Goal: Feedback & Contribution: Submit feedback/report problem

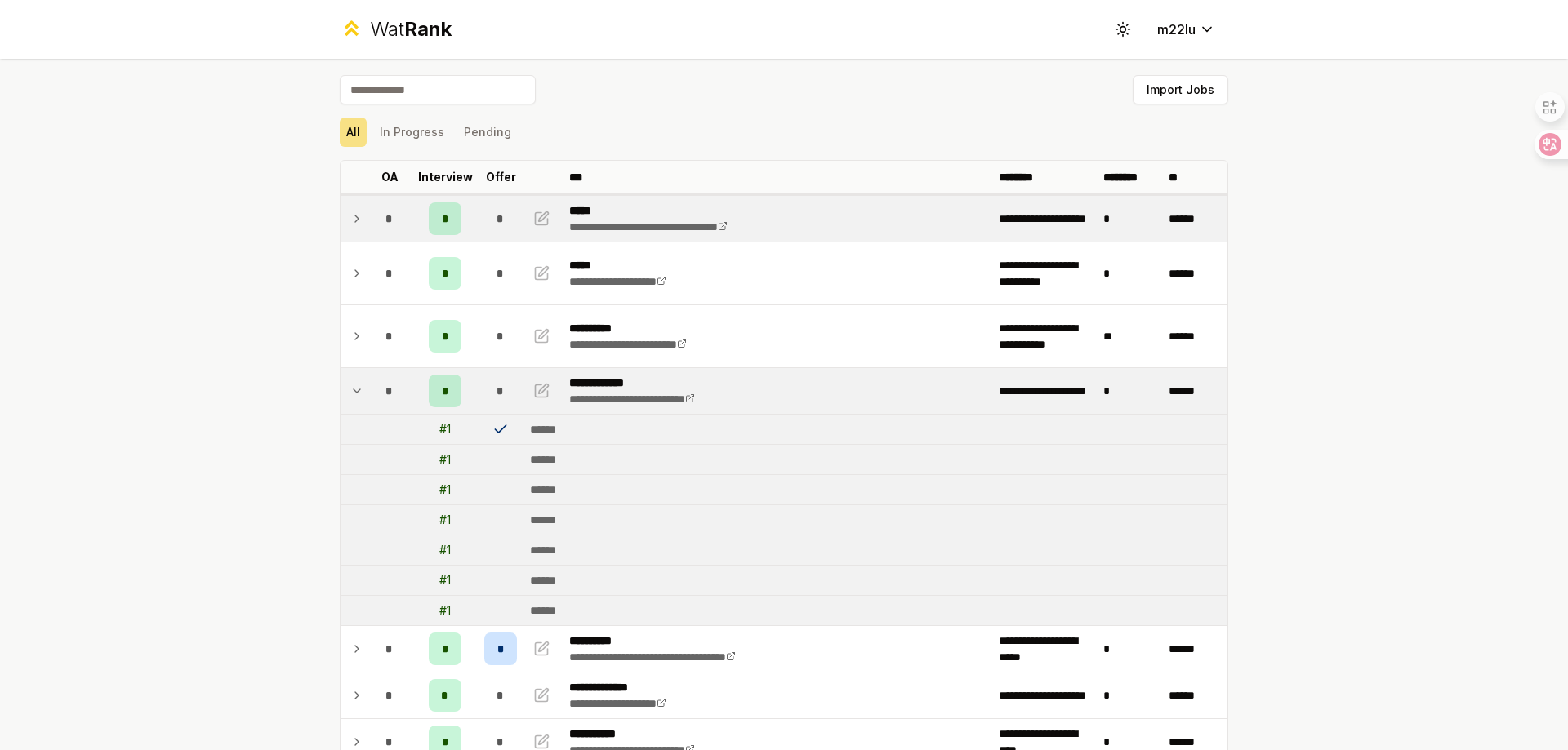
scroll to position [63, 0]
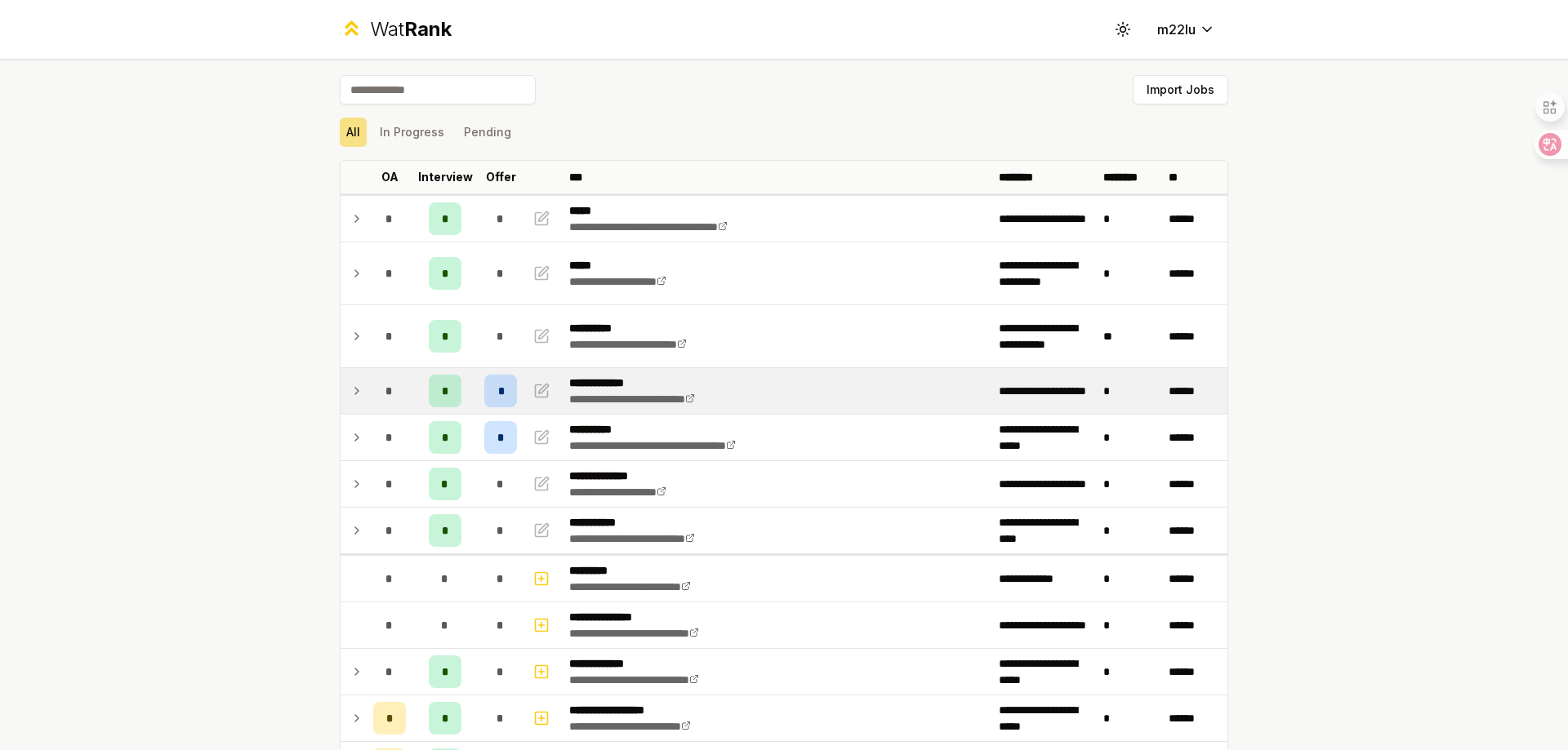
click at [358, 394] on td at bounding box center [353, 391] width 26 height 46
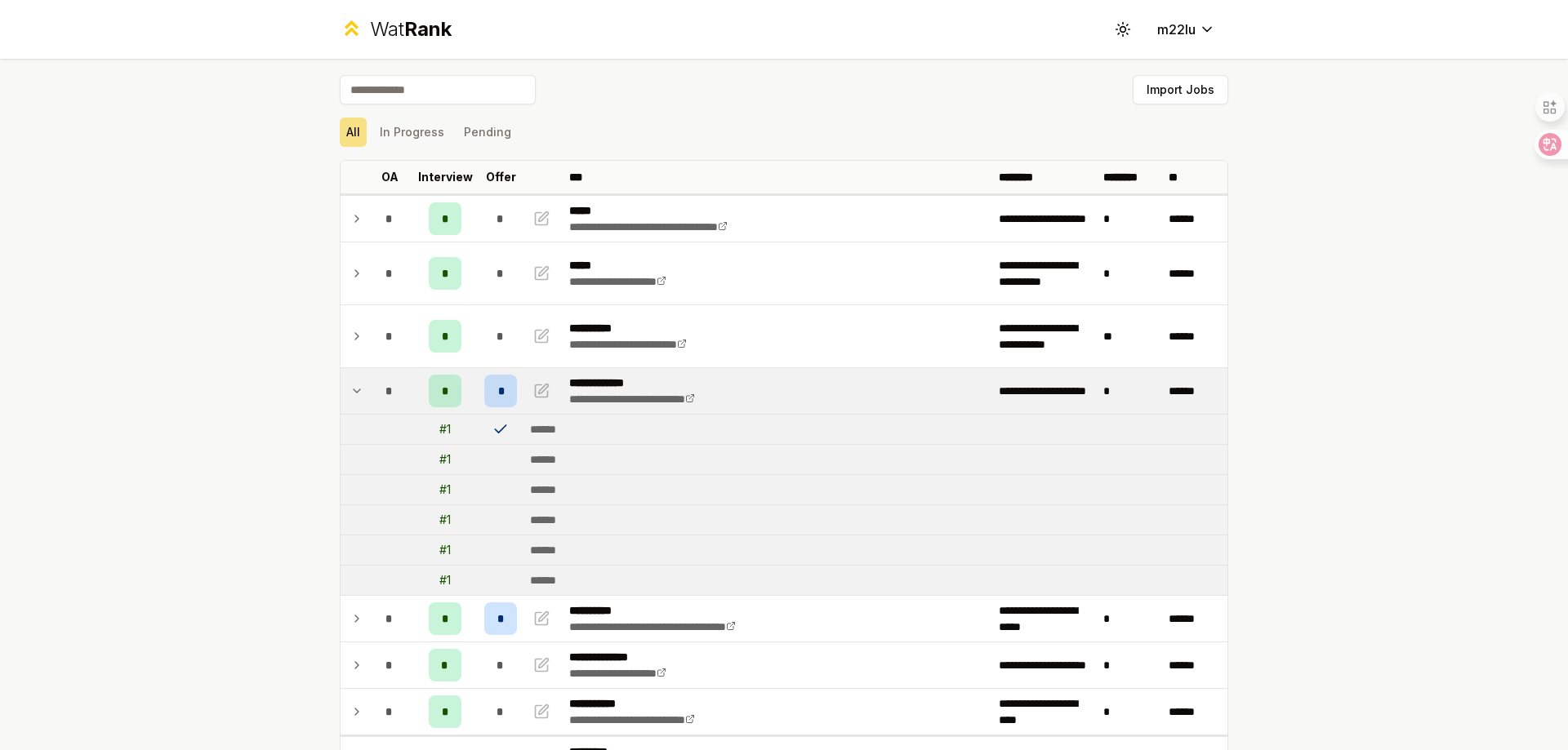
click at [358, 394] on td at bounding box center [353, 391] width 26 height 46
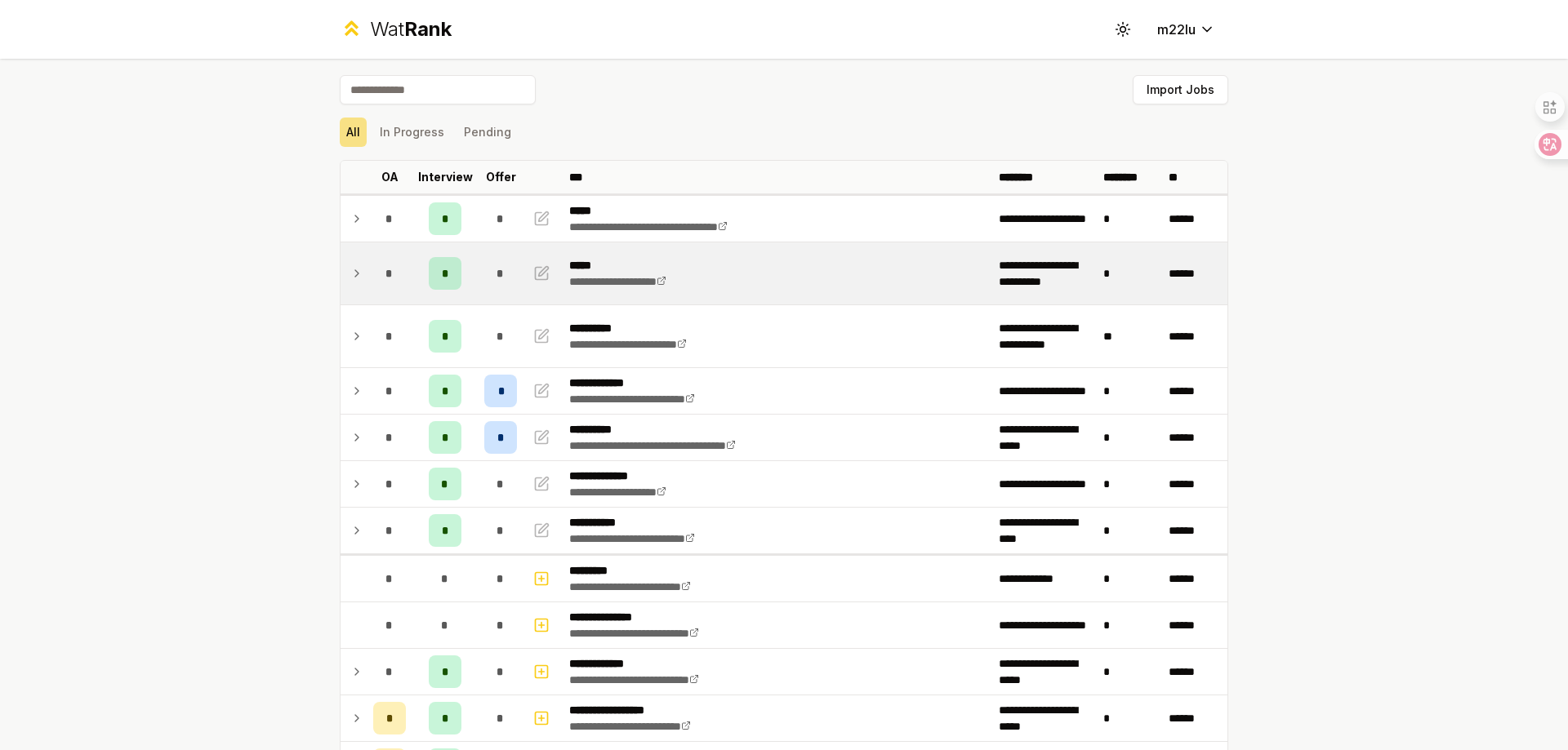
click at [355, 268] on icon at bounding box center [357, 274] width 13 height 20
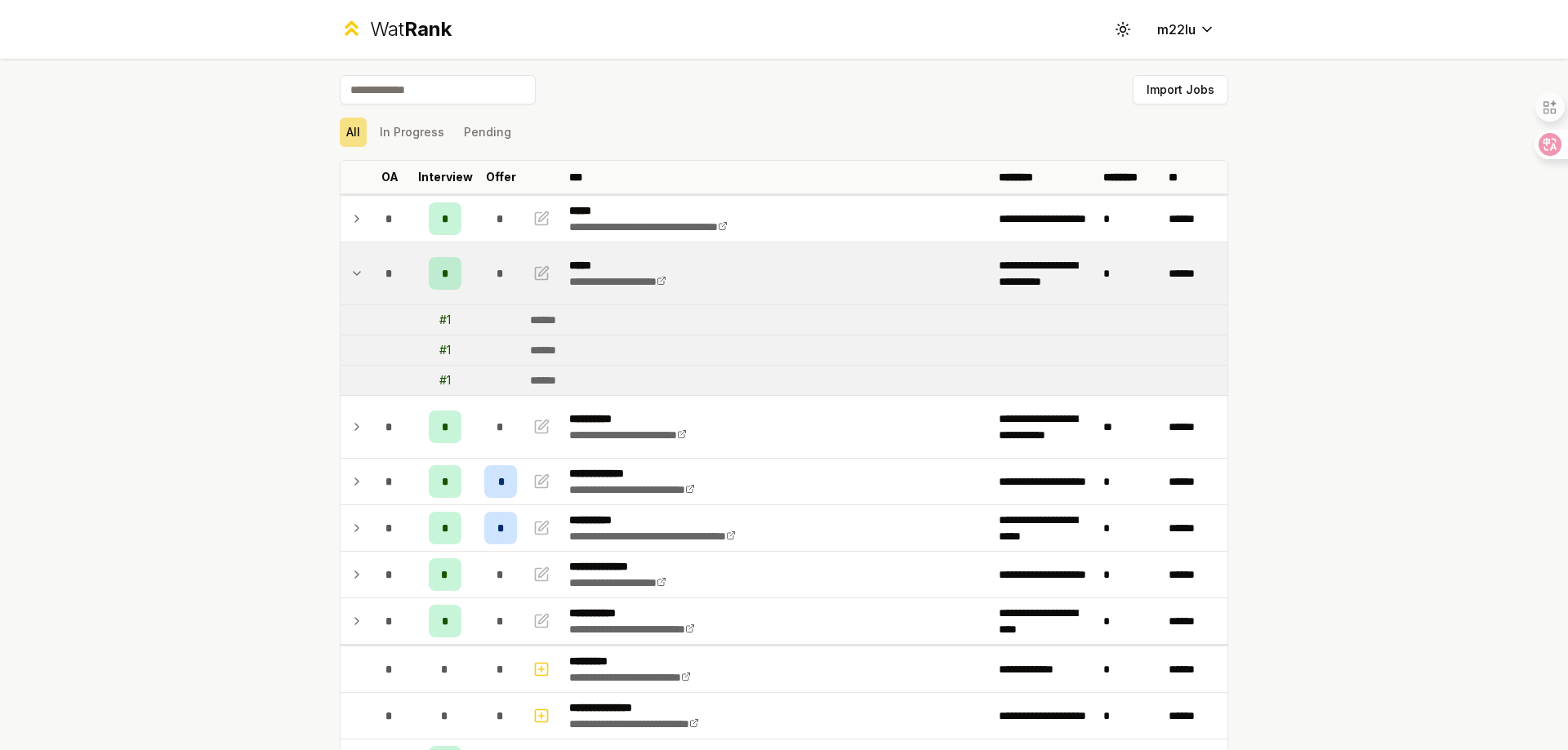
click at [355, 268] on icon at bounding box center [357, 274] width 13 height 20
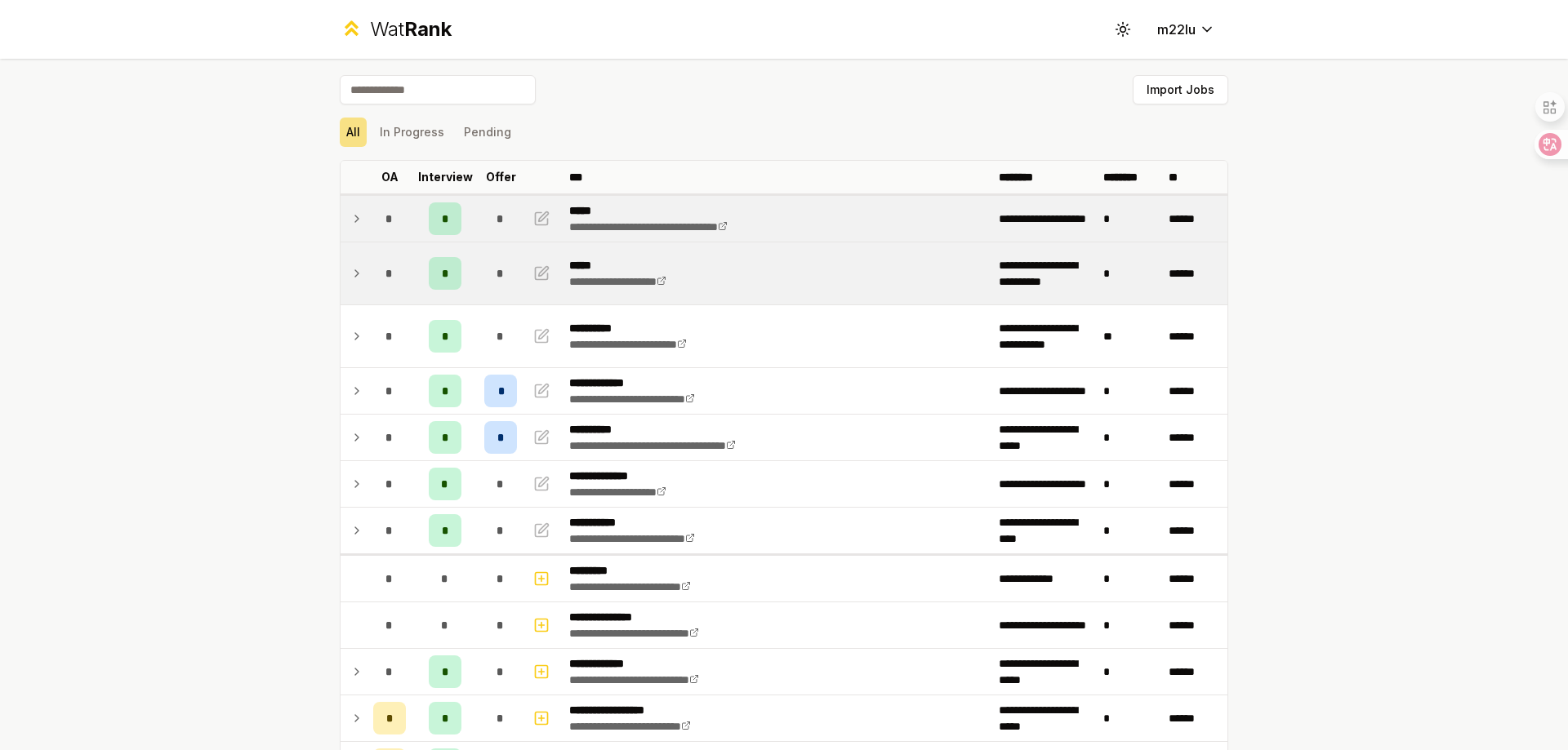
click at [342, 219] on td at bounding box center [353, 218] width 26 height 46
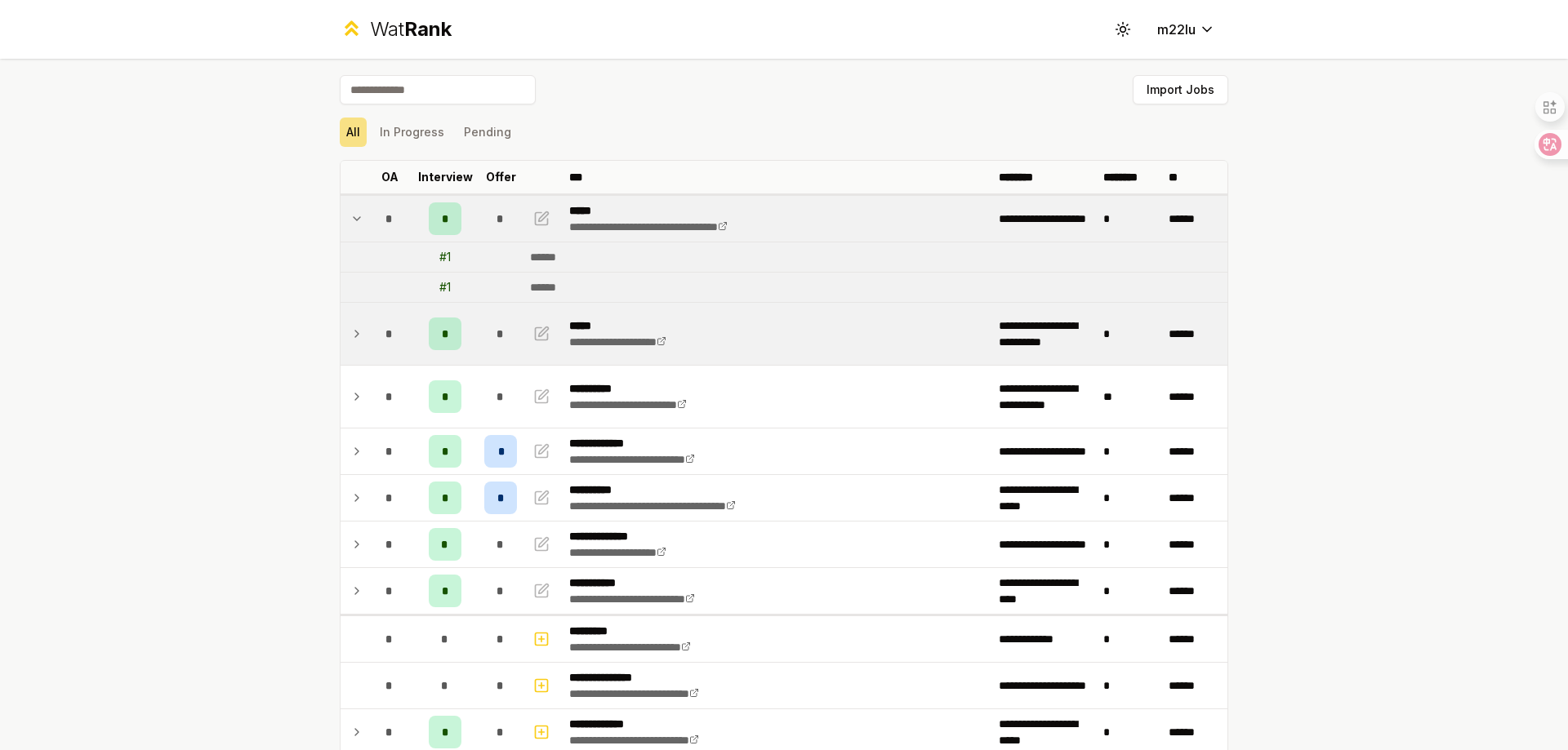
click at [342, 219] on td at bounding box center [353, 218] width 26 height 46
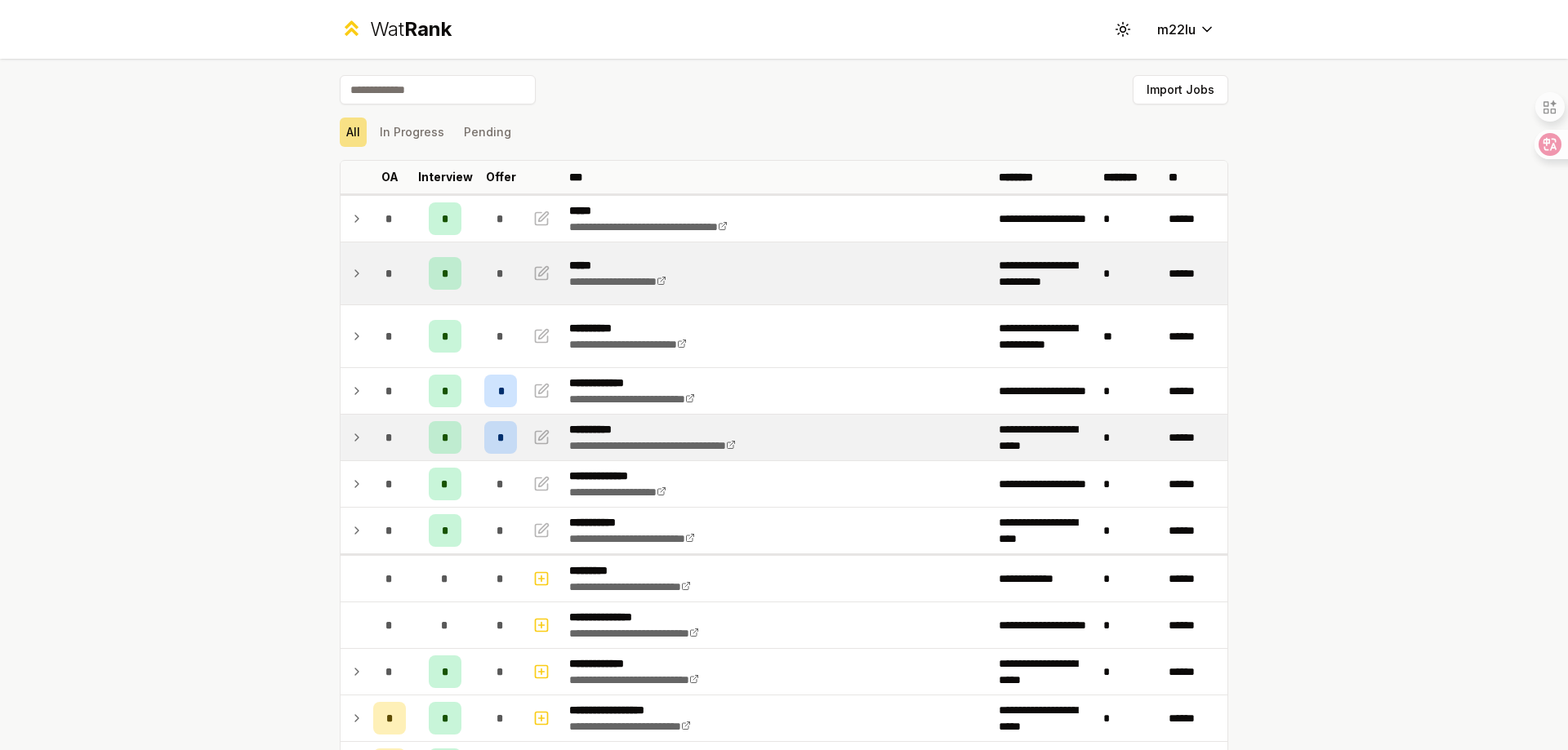
click at [354, 441] on icon at bounding box center [357, 438] width 13 height 20
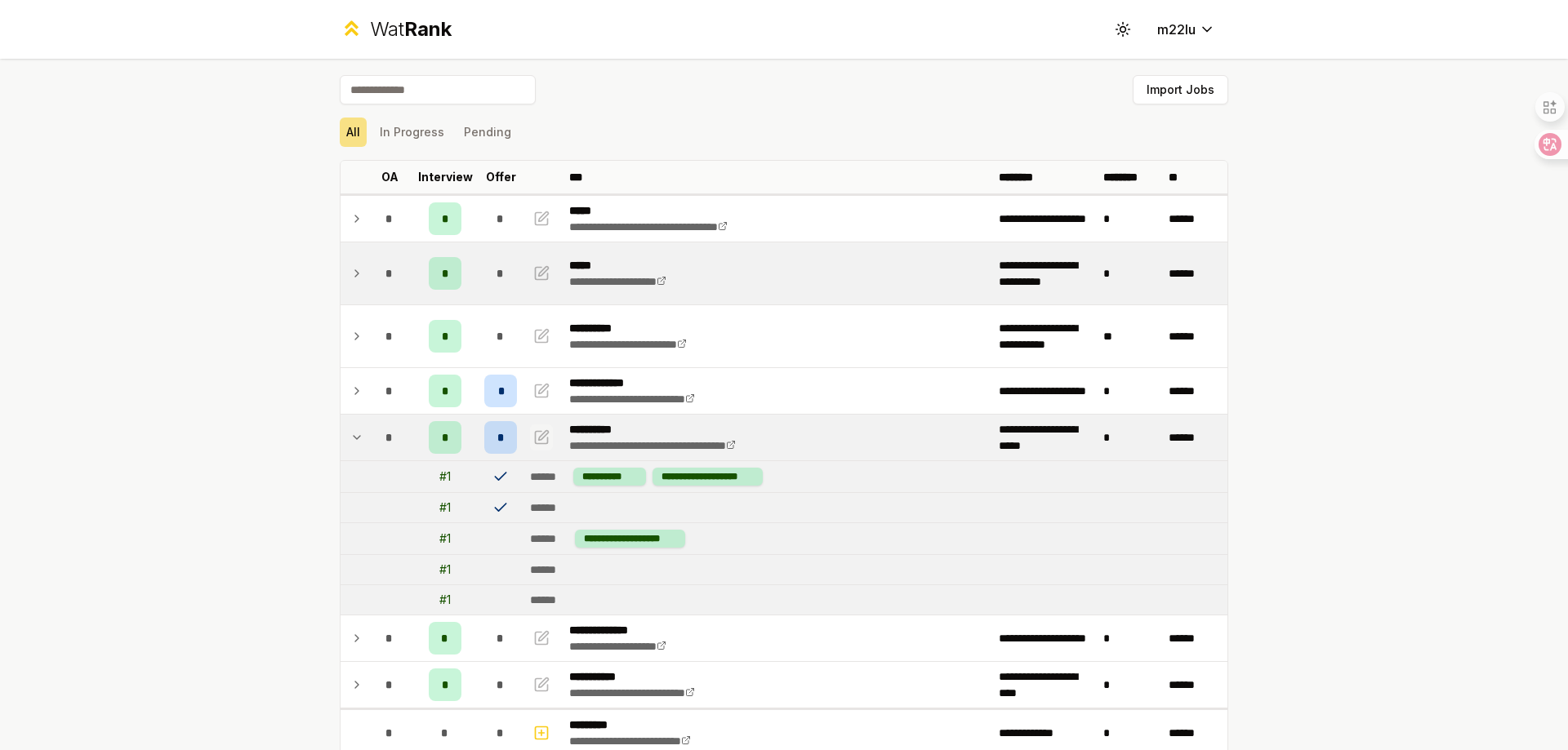
click at [539, 432] on icon "button" at bounding box center [543, 435] width 9 height 9
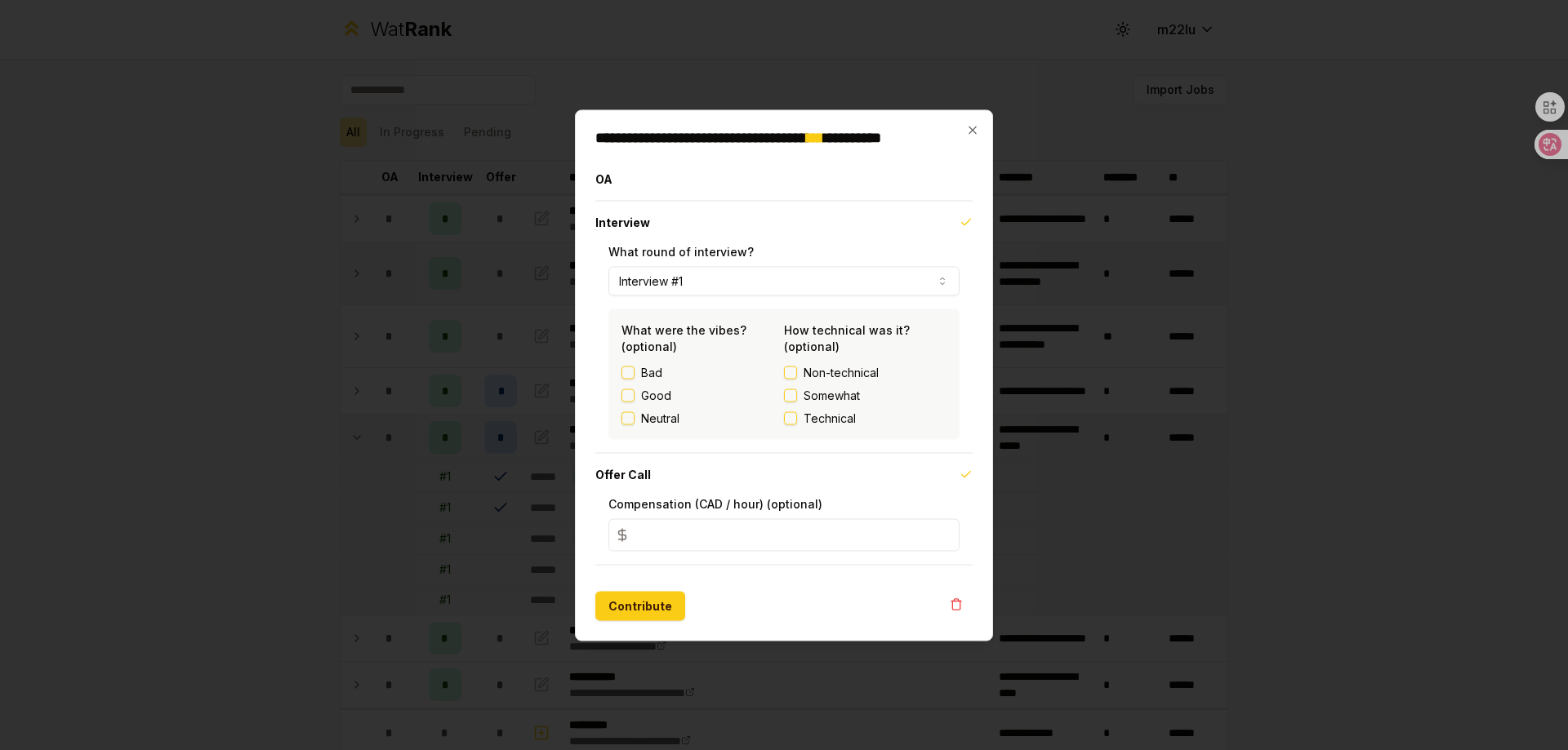
click at [641, 389] on div "Good" at bounding box center [703, 394] width 162 height 16
click at [630, 394] on button "Good" at bounding box center [628, 394] width 13 height 13
click at [806, 374] on span "Non-technical" at bounding box center [841, 372] width 75 height 16
click at [797, 374] on button "Non-technical" at bounding box center [790, 372] width 13 height 13
click at [794, 418] on button "Technical" at bounding box center [790, 418] width 13 height 13
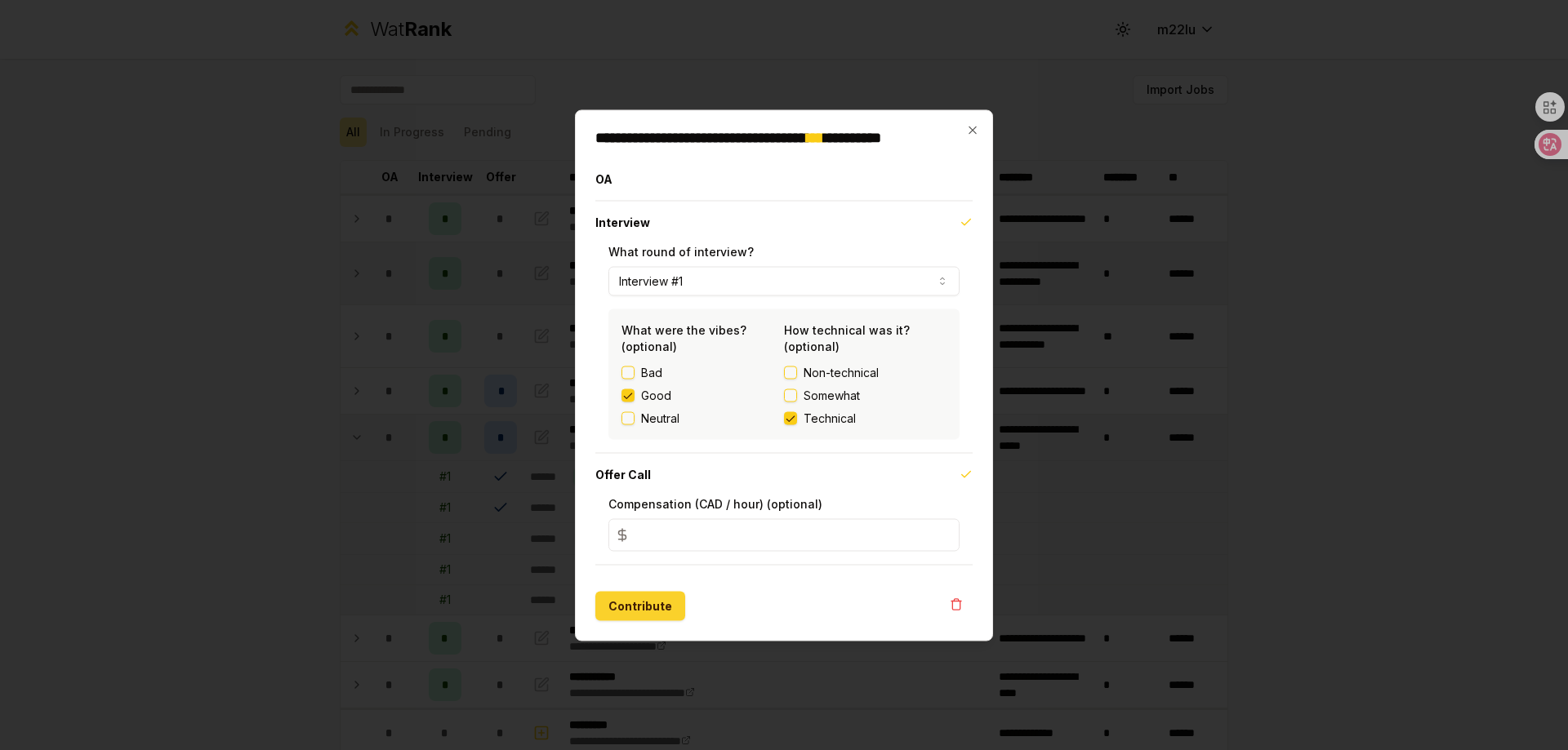
click at [641, 595] on button "Contribute" at bounding box center [641, 606] width 90 height 29
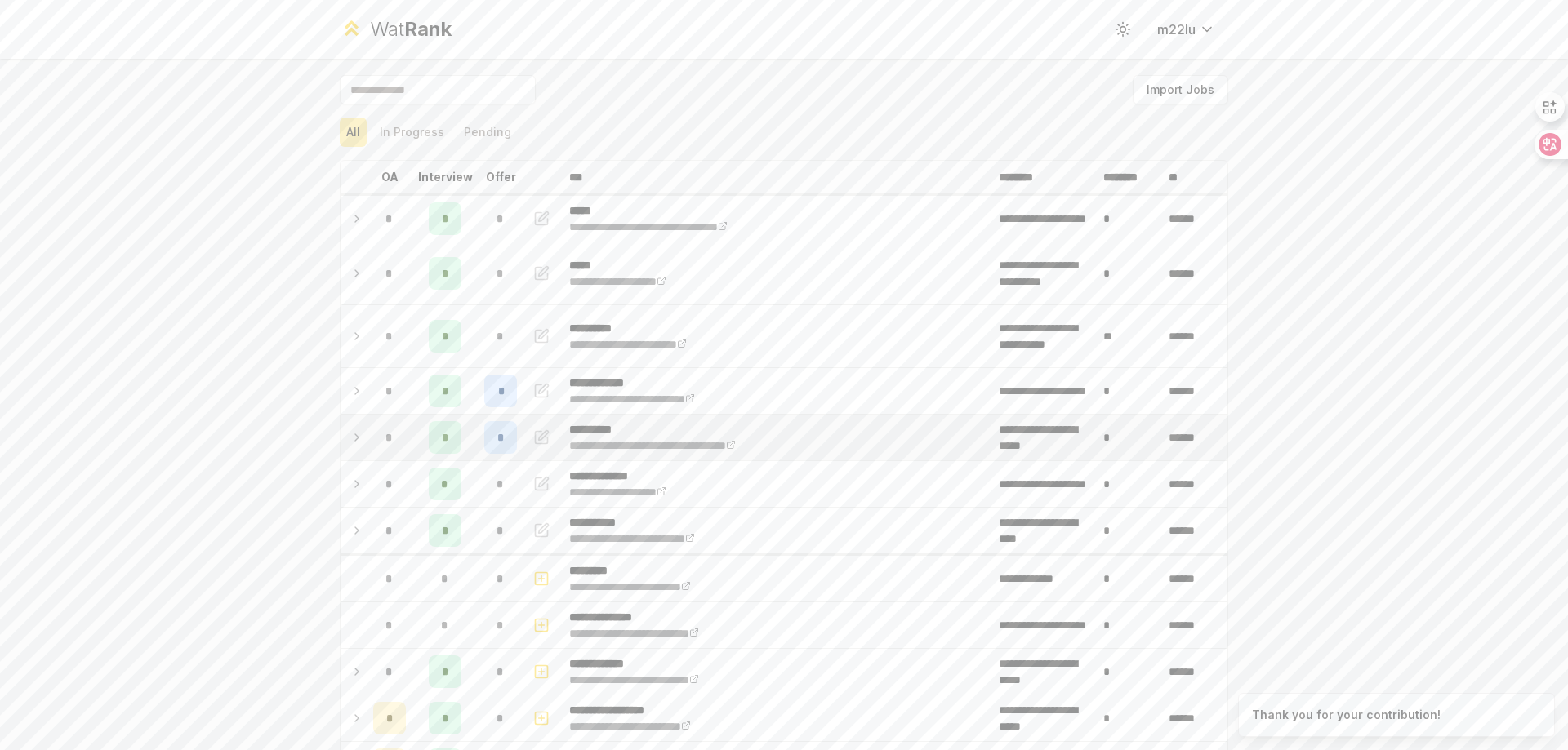
click at [429, 436] on div "*" at bounding box center [446, 438] width 33 height 33
